Goal: Find specific page/section: Find specific page/section

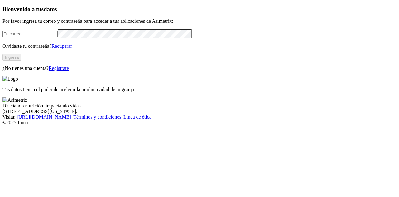
type input "[PERSON_NAME][EMAIL_ADDRESS][PERSON_NAME][DOMAIN_NAME]"
click at [21, 60] on button "Ingresa" at bounding box center [11, 57] width 19 height 7
